Goal: Information Seeking & Learning: Learn about a topic

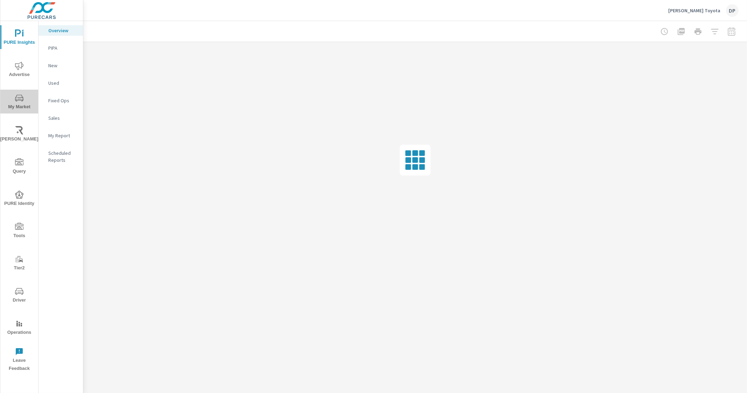
click at [16, 97] on icon "nav menu" at bounding box center [19, 98] width 8 height 8
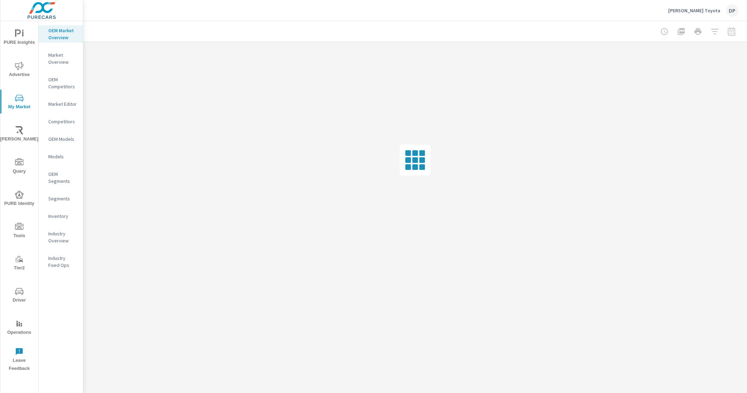
click at [55, 218] on p "Inventory" at bounding box center [62, 215] width 29 height 7
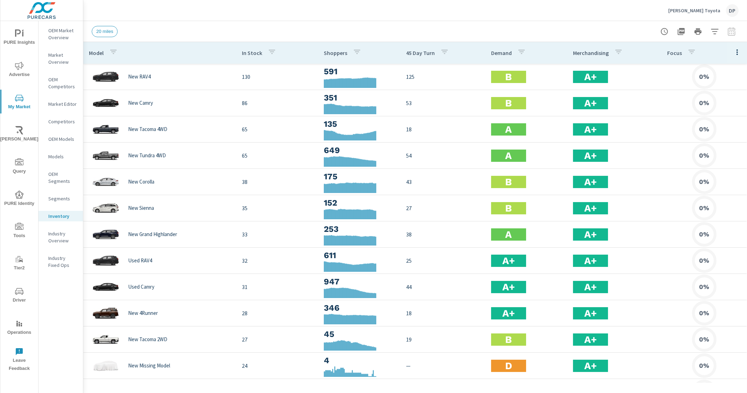
click at [733, 55] on icon "button" at bounding box center [737, 52] width 8 height 8
click at [703, 130] on span "Market Comparison" at bounding box center [714, 131] width 44 height 7
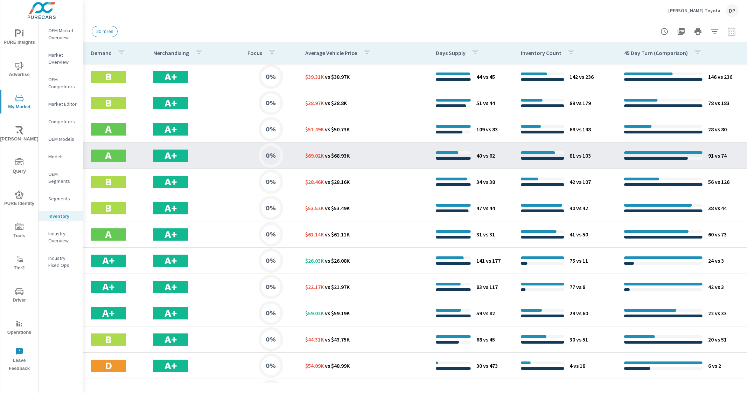
scroll to position [219, 362]
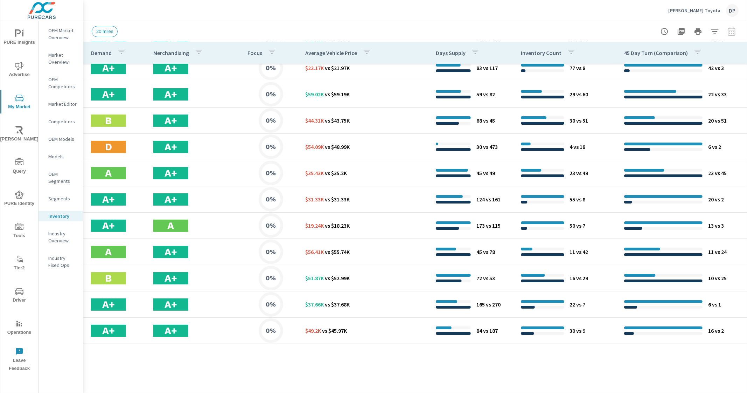
scroll to position [0, 362]
